Goal: Task Accomplishment & Management: Use online tool/utility

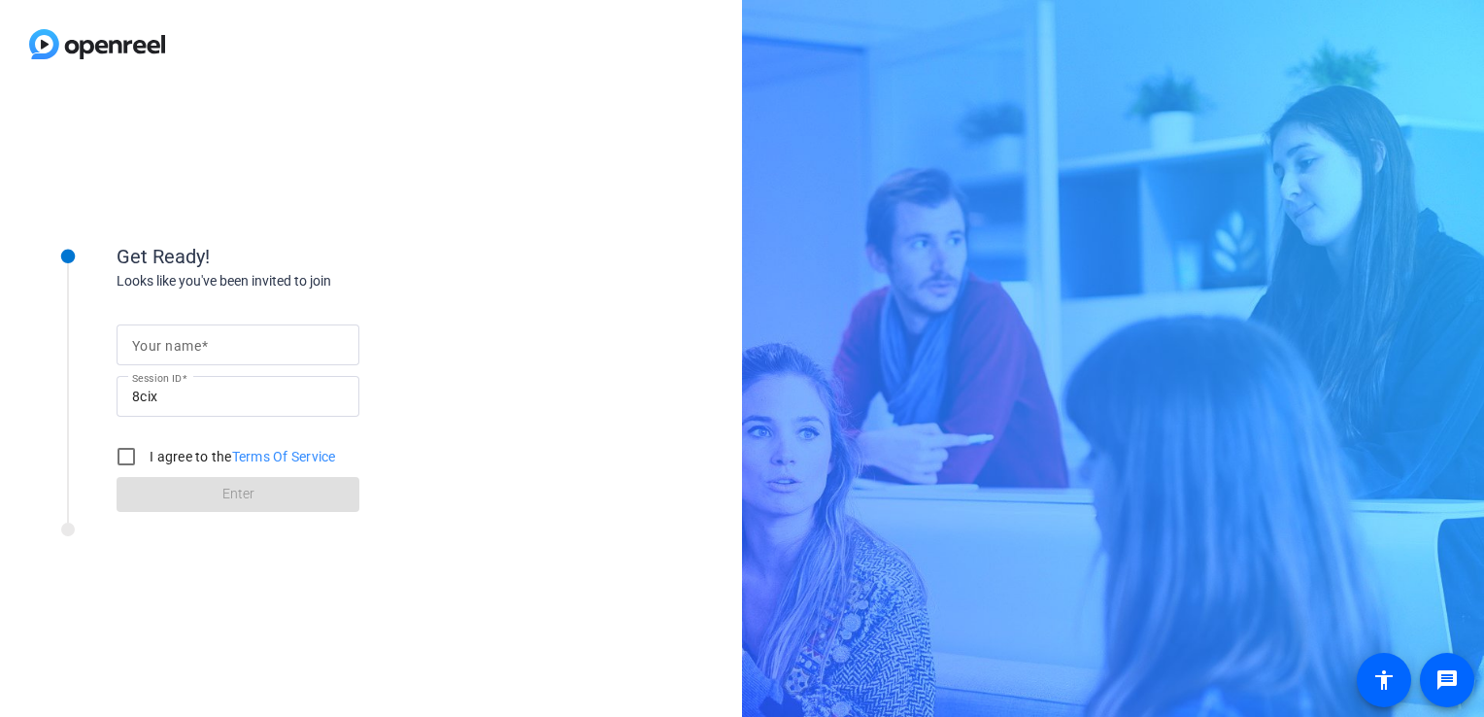
click at [235, 340] on input "Your name" at bounding box center [238, 344] width 212 height 23
type input "[PERSON_NAME]"
click at [126, 457] on input "I agree to the Terms Of Service" at bounding box center [126, 456] width 39 height 39
checkbox input "true"
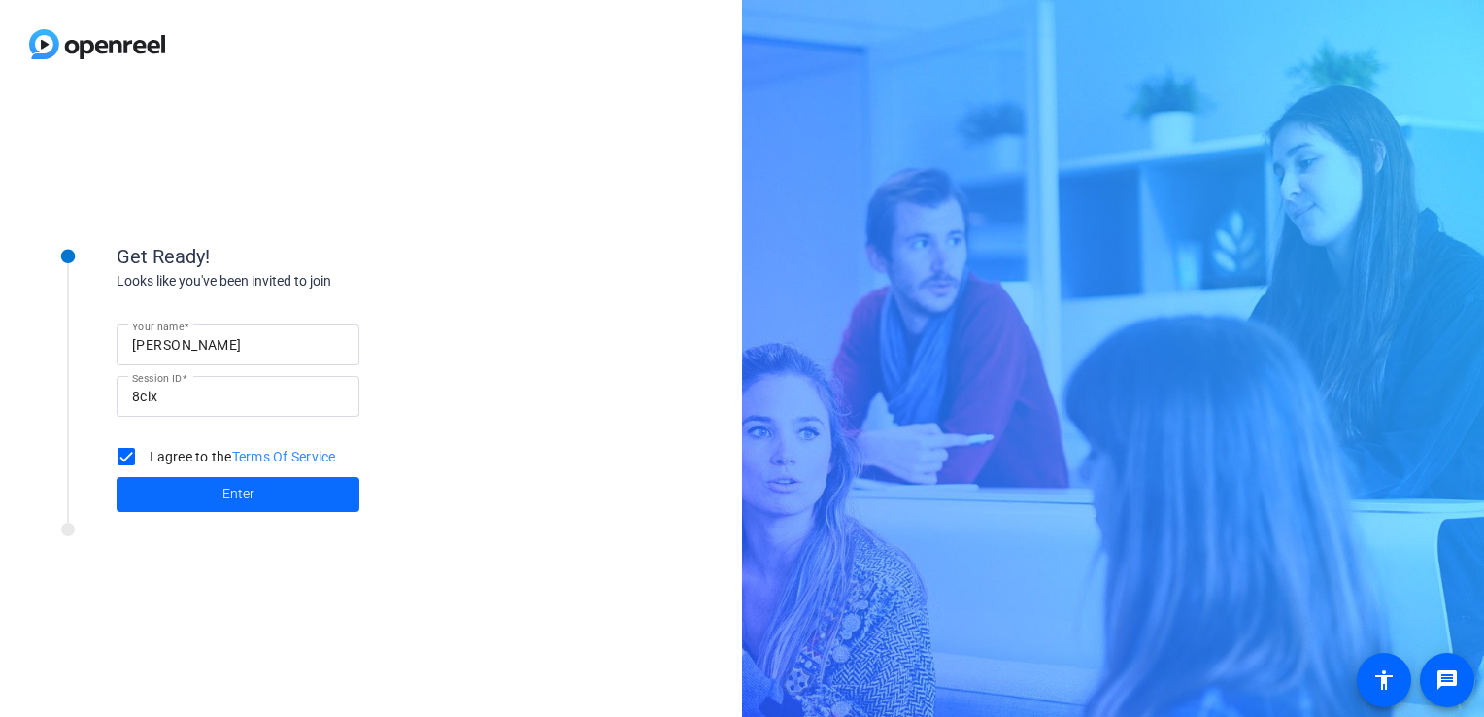
click at [194, 490] on span at bounding box center [238, 494] width 243 height 47
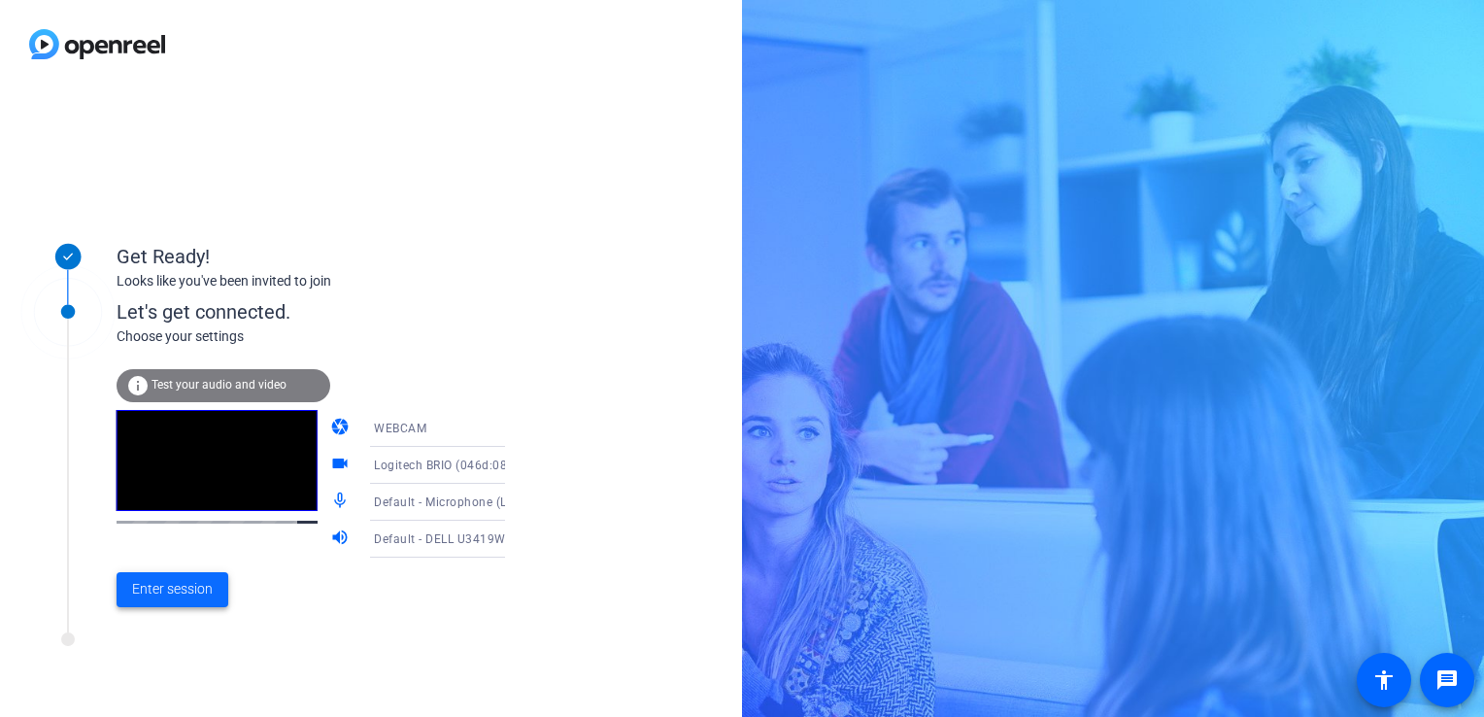
click at [153, 599] on span "Enter session" at bounding box center [172, 589] width 81 height 20
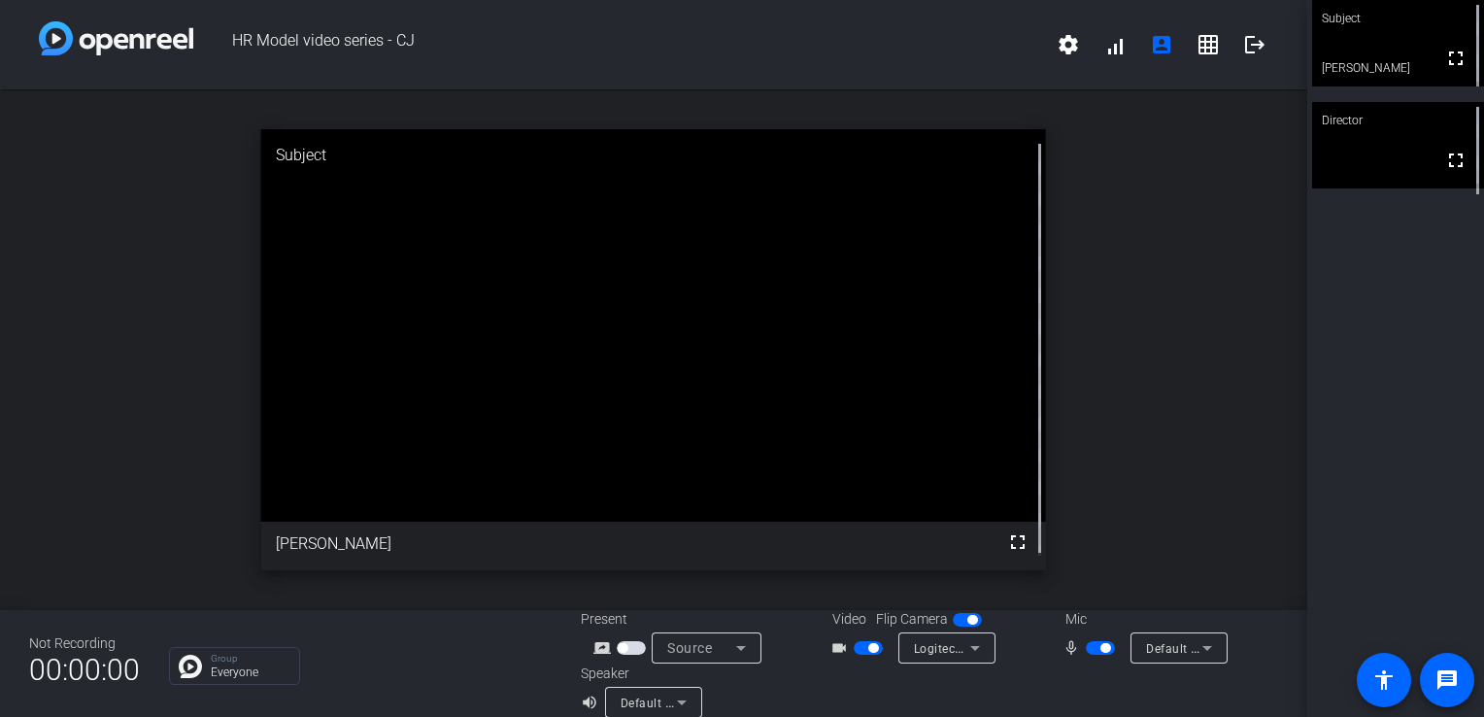
click at [39, 318] on div "open_in_new Subject fullscreen [PERSON_NAME]" at bounding box center [654, 349] width 1308 height 521
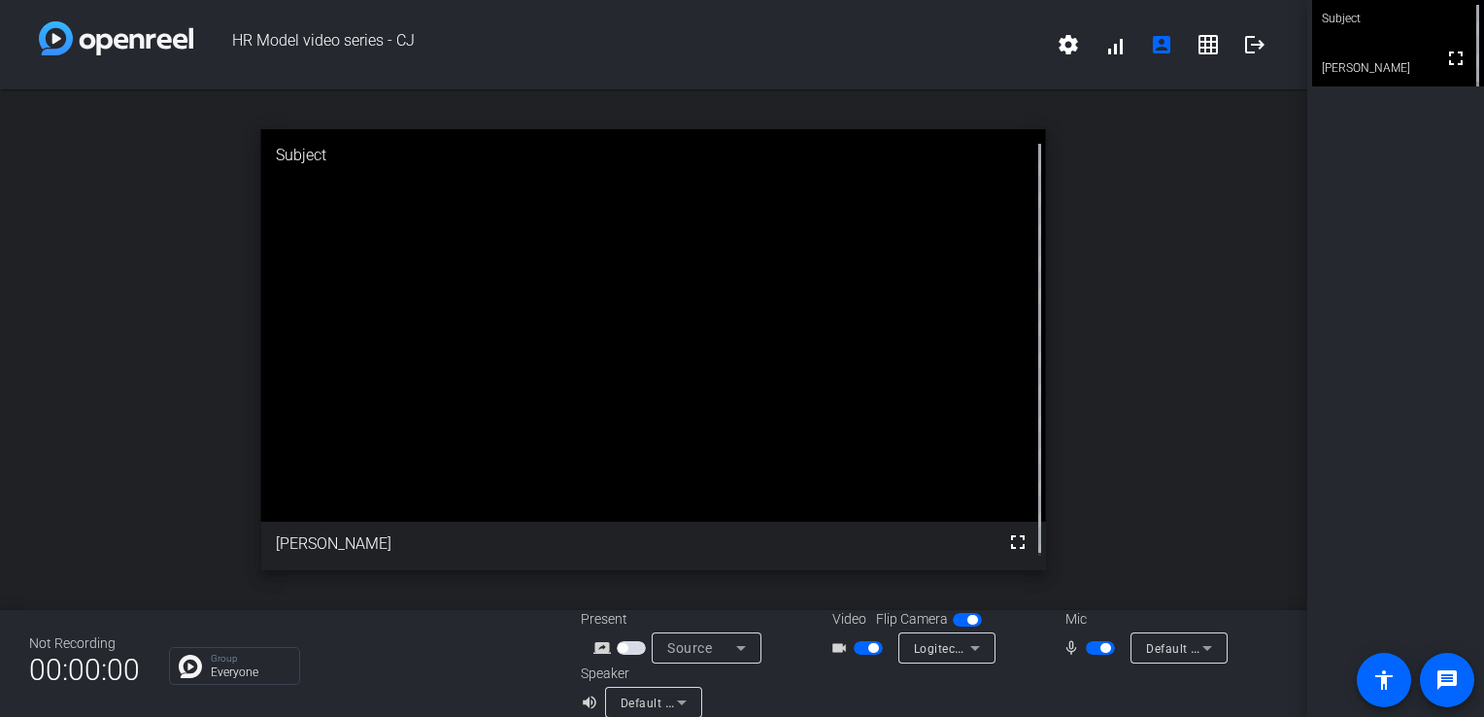
click at [11, 177] on div "open_in_new Subject fullscreen [PERSON_NAME]" at bounding box center [654, 349] width 1308 height 521
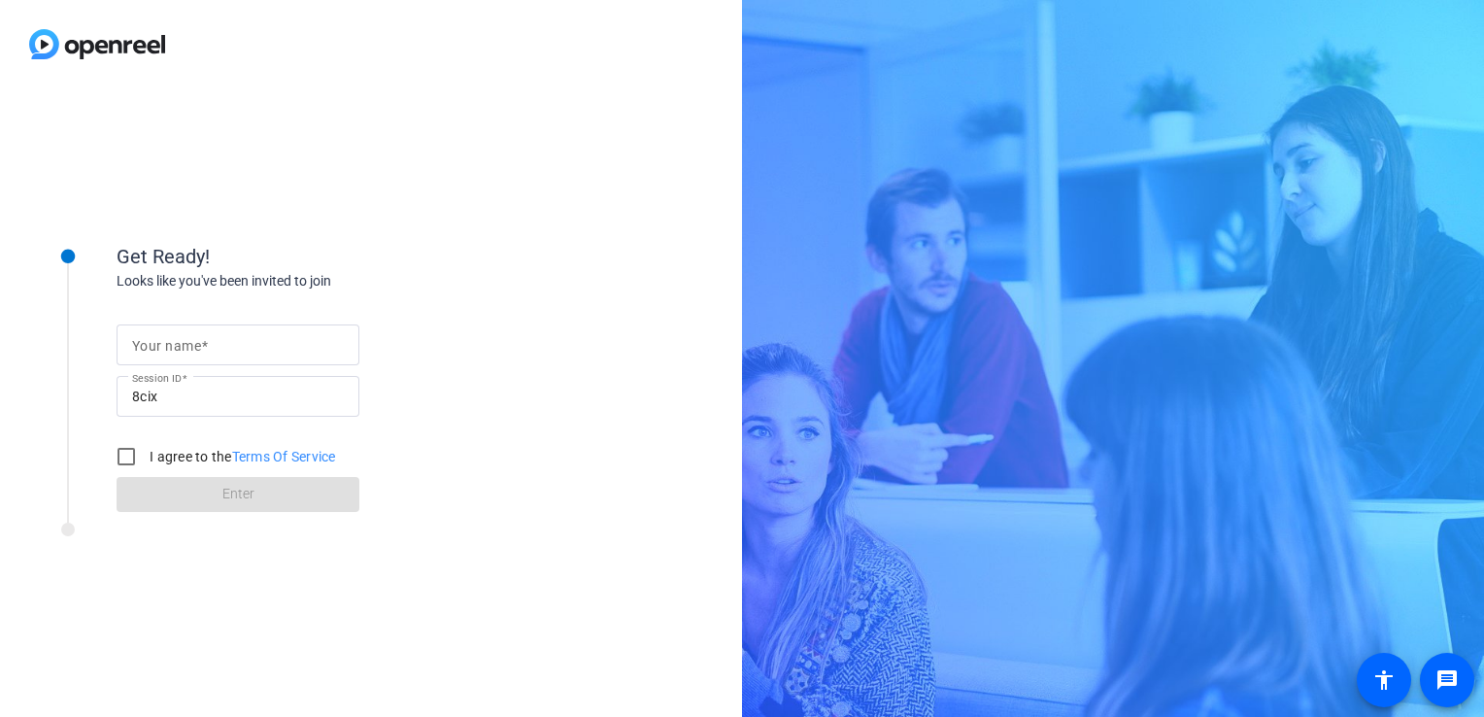
click at [227, 356] on input "Your name" at bounding box center [238, 344] width 212 height 23
type input "[PERSON_NAME]"
click at [129, 454] on input "I agree to the Terms Of Service" at bounding box center [126, 456] width 39 height 39
checkbox input "true"
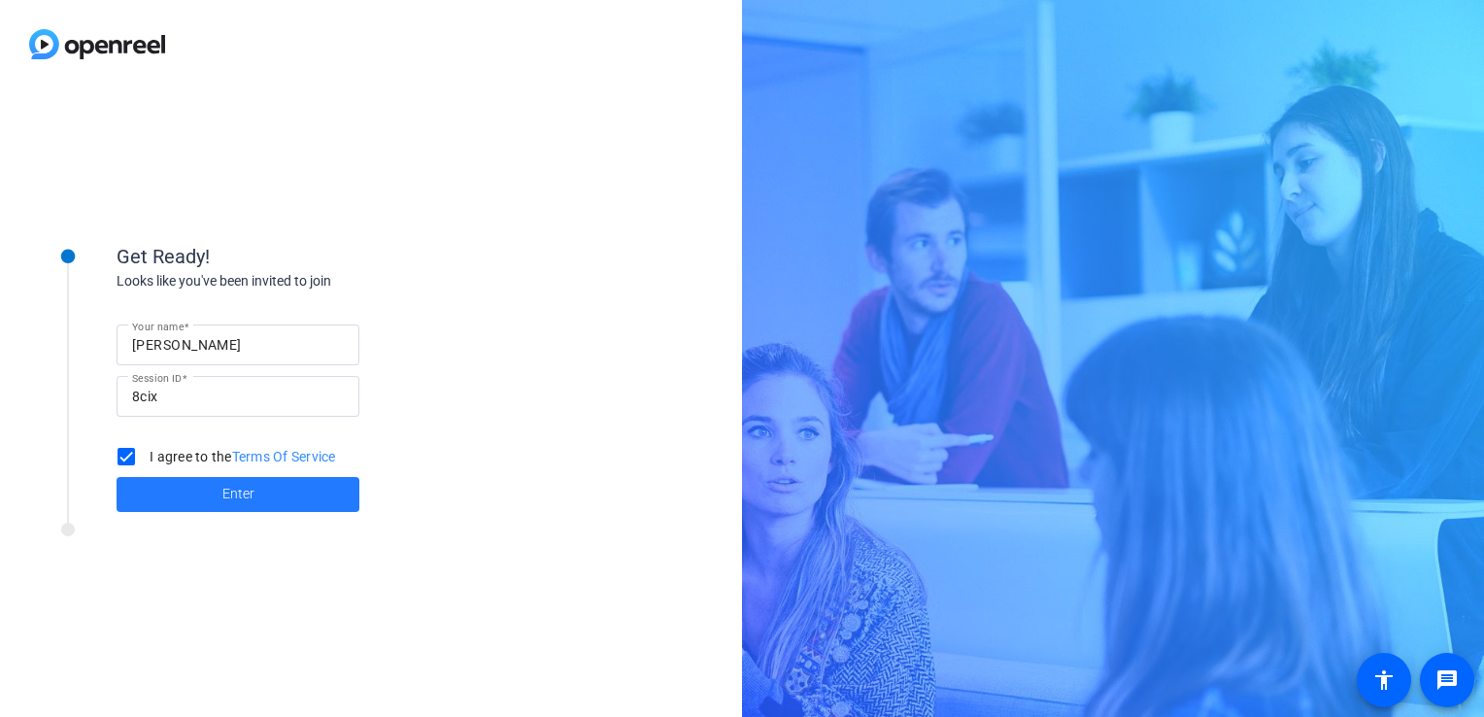
click at [213, 504] on span at bounding box center [238, 494] width 243 height 47
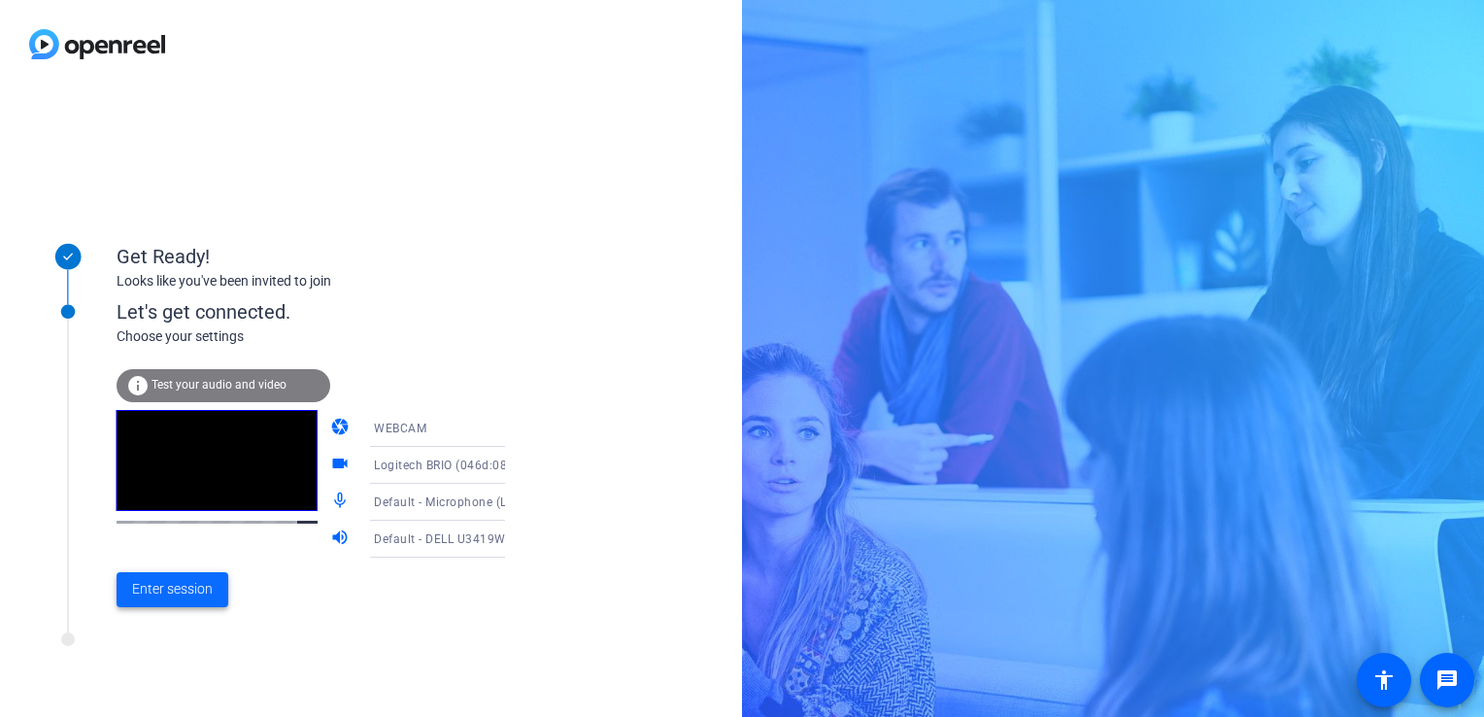
click at [191, 592] on span "Enter session" at bounding box center [172, 589] width 81 height 20
